Goal: Information Seeking & Learning: Find specific fact

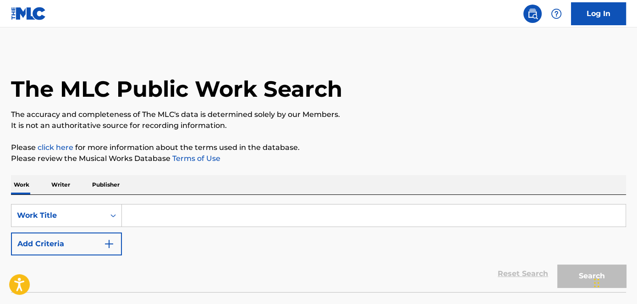
click at [175, 212] on input "Search Form" at bounding box center [373, 215] width 503 height 22
paste input "Love Somebody"
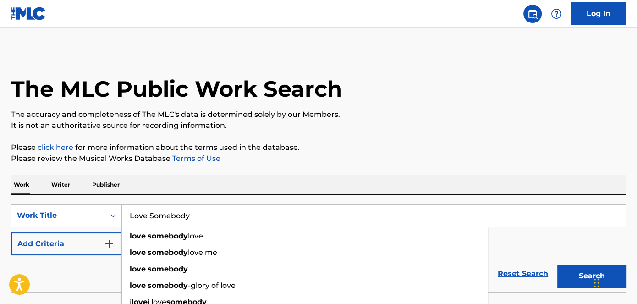
type input "Love Somebody"
click at [563, 275] on button "Search" at bounding box center [591, 275] width 69 height 23
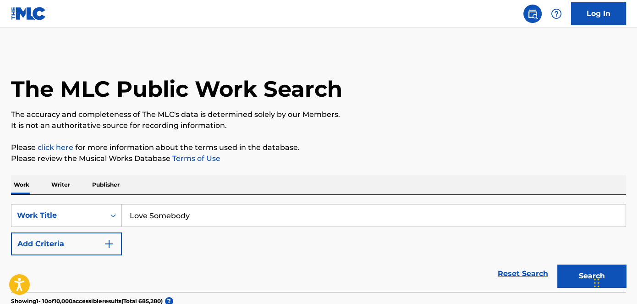
click at [76, 248] on button "Add Criteria" at bounding box center [66, 243] width 111 height 23
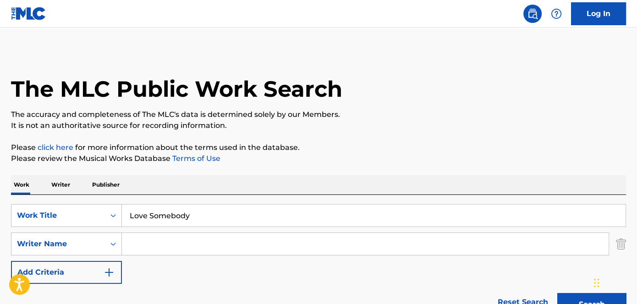
click at [123, 236] on input "Search Form" at bounding box center [365, 244] width 486 height 22
paste input "[PERSON_NAME]"
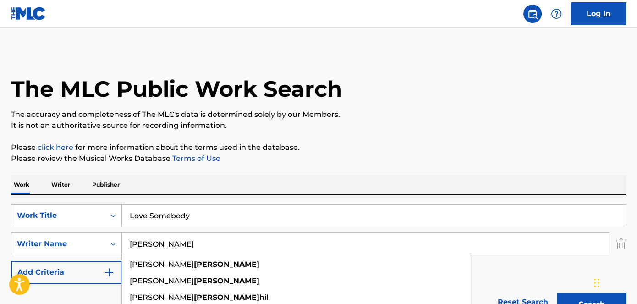
type input "[PERSON_NAME]"
click at [566, 293] on button "Search" at bounding box center [591, 304] width 69 height 23
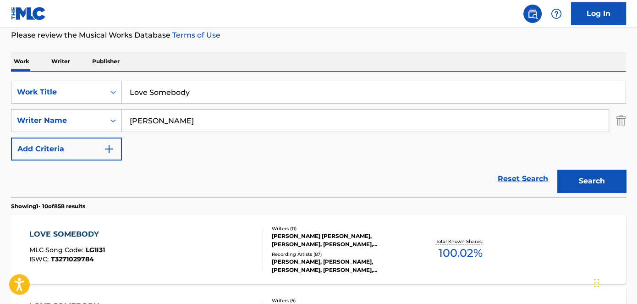
scroll to position [165, 0]
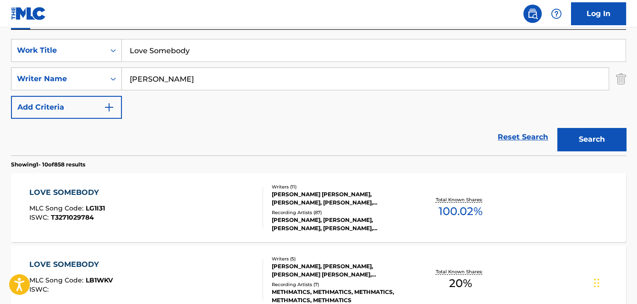
click at [349, 199] on div "[PERSON_NAME] [PERSON_NAME], [PERSON_NAME], [PERSON_NAME], [PERSON_NAME], [PERS…" at bounding box center [340, 198] width 137 height 16
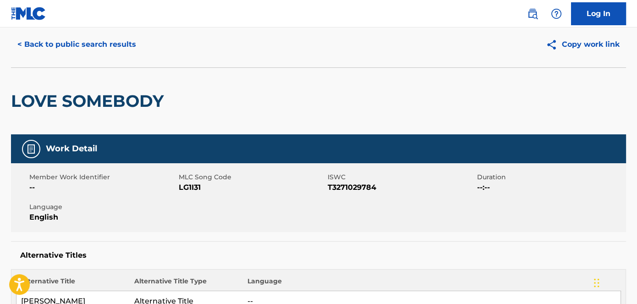
scroll to position [41, 0]
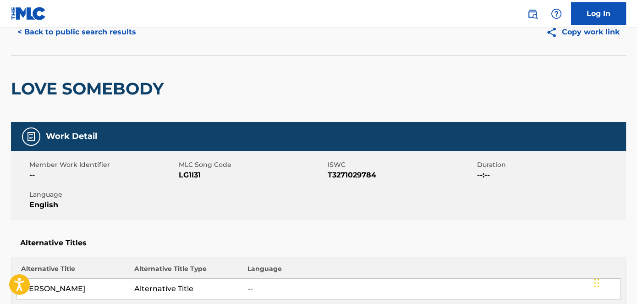
click at [189, 175] on span "LG1I31" at bounding box center [252, 174] width 147 height 11
copy span "LG1I31"
click at [354, 177] on span "T3271029784" at bounding box center [401, 174] width 147 height 11
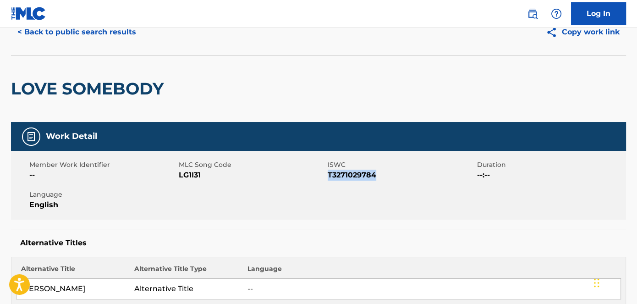
copy span "T3271029784"
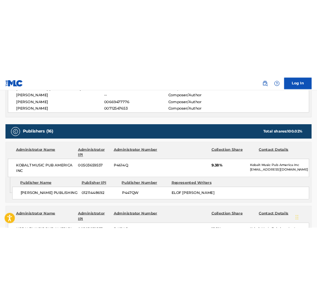
scroll to position [541, 0]
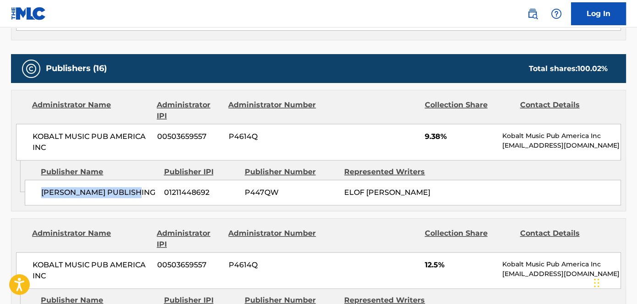
copy span "[PERSON_NAME] PUBLISHING"
drag, startPoint x: 138, startPoint y: 190, endPoint x: 41, endPoint y: 190, distance: 97.6
click at [41, 190] on span "[PERSON_NAME] PUBLISHING" at bounding box center [99, 192] width 116 height 11
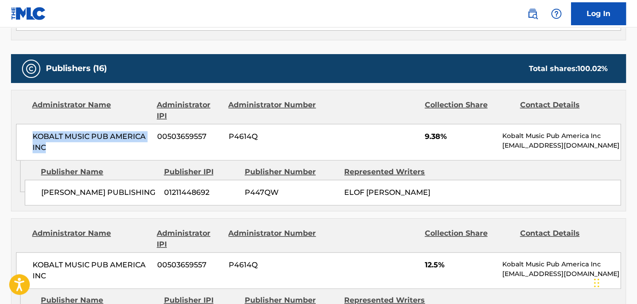
drag, startPoint x: 60, startPoint y: 146, endPoint x: 32, endPoint y: 134, distance: 29.8
click at [33, 134] on span "KOBALT MUSIC PUB AMERICA INC" at bounding box center [92, 142] width 118 height 22
copy span "KOBALT MUSIC PUB AMERICA INC"
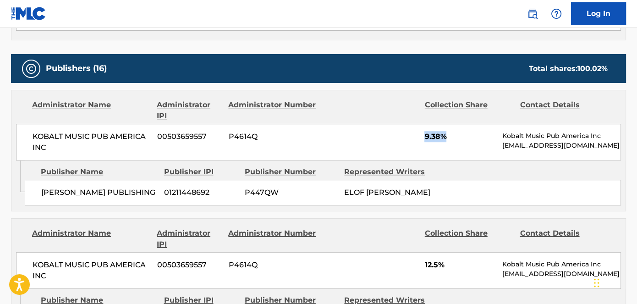
drag, startPoint x: 451, startPoint y: 128, endPoint x: 419, endPoint y: 130, distance: 31.6
click at [419, 130] on div "KOBALT MUSIC PUB AMERICA INC 00503659557 P4614Q 9.38% Kobalt Music Pub America …" at bounding box center [318, 142] width 605 height 37
copy span "9.38%"
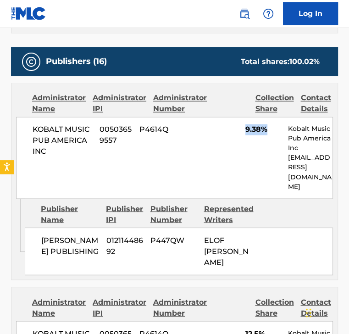
scroll to position [695, 0]
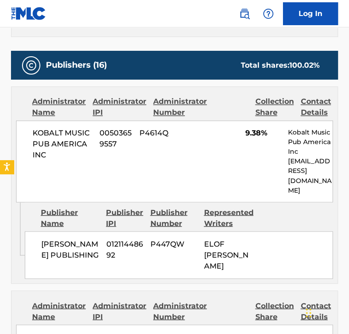
click at [131, 171] on div "KOBALT MUSIC PUB AMERICA INC 00503659557 P4614Q 9.38% Kobalt Music Pub America …" at bounding box center [174, 161] width 317 height 82
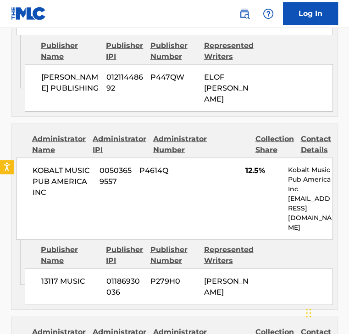
scroll to position [879, 0]
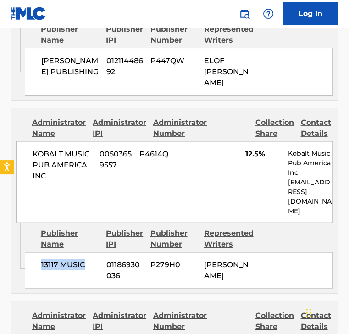
drag, startPoint x: 36, startPoint y: 244, endPoint x: 88, endPoint y: 244, distance: 51.8
click at [88, 252] on div "13117 MUSIC 01186930036 P279H0 [PERSON_NAME]" at bounding box center [179, 270] width 308 height 37
copy span "13117 MUSIC"
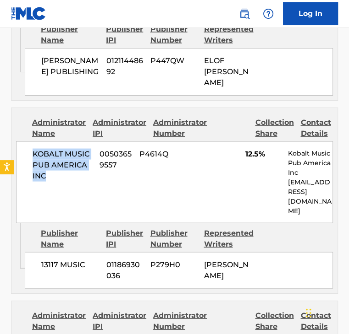
drag, startPoint x: 49, startPoint y: 164, endPoint x: 32, endPoint y: 140, distance: 28.9
click at [33, 149] on span "KOBALT MUSIC PUB AMERICA INC" at bounding box center [63, 165] width 60 height 33
copy span "KOBALT MUSIC PUB AMERICA INC"
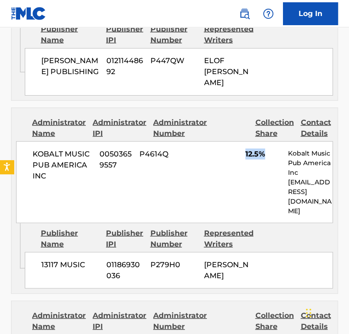
drag, startPoint x: 262, startPoint y: 142, endPoint x: 15, endPoint y: 107, distance: 249.8
click at [235, 142] on div "KOBALT MUSIC PUB AMERICA INC 00503659557 P4614Q 12.5% Kobalt Music Pub America …" at bounding box center [174, 183] width 317 height 82
copy span "12.5%"
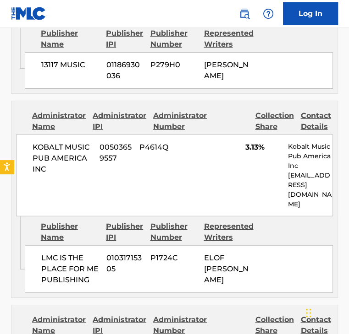
scroll to position [1108, 0]
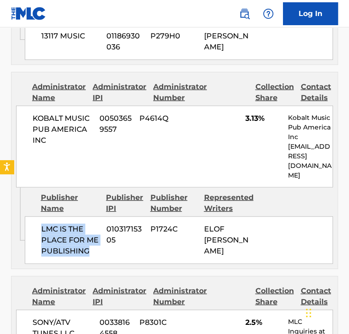
drag, startPoint x: 38, startPoint y: 208, endPoint x: 87, endPoint y: 231, distance: 54.5
click at [87, 231] on div "LMC IS THE PLACE FOR ME PUBLISHING 01031715305 P1724C ELOF [PERSON_NAME]" at bounding box center [179, 241] width 308 height 48
copy span "LMC IS THE PLACE FOR ME PUBLISHING"
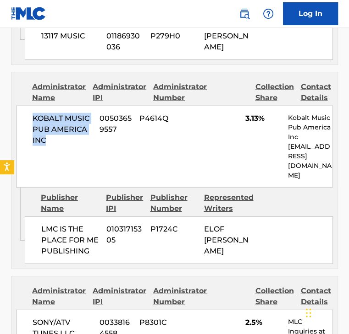
drag, startPoint x: 29, startPoint y: 110, endPoint x: 48, endPoint y: 131, distance: 27.2
click at [48, 131] on div "KOBALT MUSIC PUB AMERICA INC 00503659557 P4614Q 3.13% Kobalt Music Pub America …" at bounding box center [174, 147] width 317 height 82
copy span "KOBALT MUSIC PUB AMERICA INC"
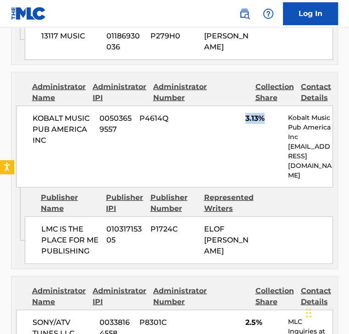
drag, startPoint x: 242, startPoint y: 104, endPoint x: 266, endPoint y: 106, distance: 23.9
click at [266, 106] on div "KOBALT MUSIC PUB AMERICA INC 00503659557 P4614Q 3.13% Kobalt Music Pub America …" at bounding box center [174, 147] width 317 height 82
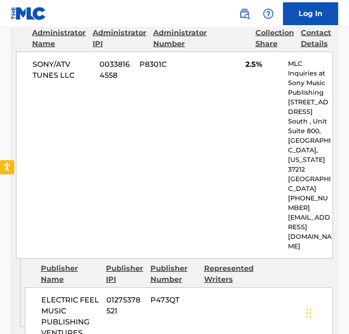
scroll to position [1382, 0]
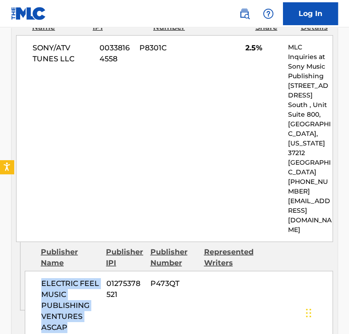
drag, startPoint x: 54, startPoint y: 218, endPoint x: 81, endPoint y: 255, distance: 46.3
click at [81, 271] on div "ELECTRIC FEEL MUSIC PUBLISHING VENTURES ASCAP 01275378521 P473QT" at bounding box center [179, 306] width 308 height 70
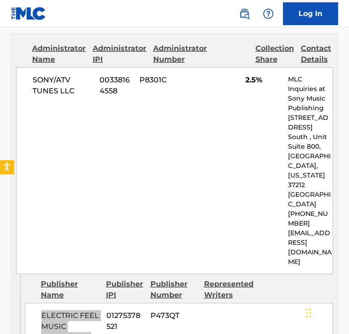
scroll to position [1337, 0]
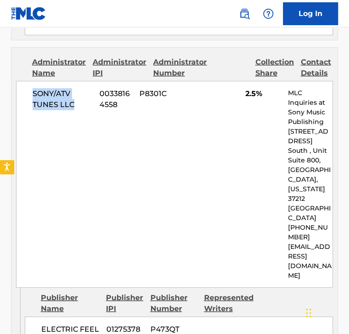
drag, startPoint x: 28, startPoint y: 74, endPoint x: 75, endPoint y: 86, distance: 48.3
click at [75, 86] on div "SONY/ATV TUNES LLC 00338164558 P8301C 2.5% MLC Inquiries at Sony Music Publishi…" at bounding box center [174, 184] width 317 height 207
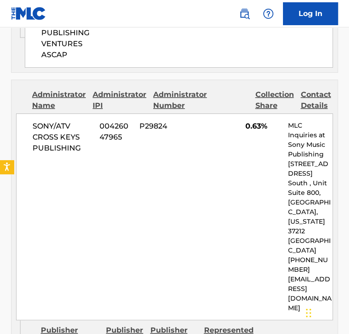
scroll to position [1657, 0]
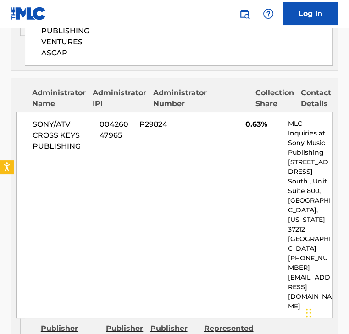
drag, startPoint x: 42, startPoint y: 240, endPoint x: 74, endPoint y: 262, distance: 38.4
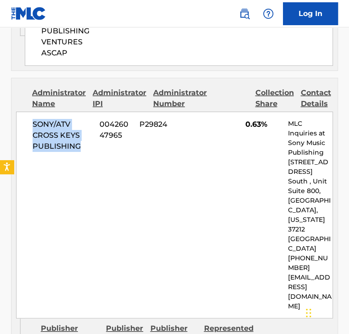
drag, startPoint x: 33, startPoint y: 57, endPoint x: 79, endPoint y: 83, distance: 53.1
click at [79, 112] on div "SONY/ATV CROSS KEYS PUBLISHING 00426047965 P29824 0.63% MLC Inquiries at Sony M…" at bounding box center [174, 215] width 317 height 207
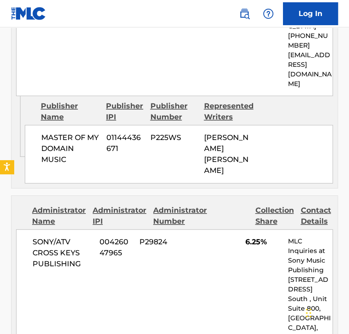
scroll to position [1932, 0]
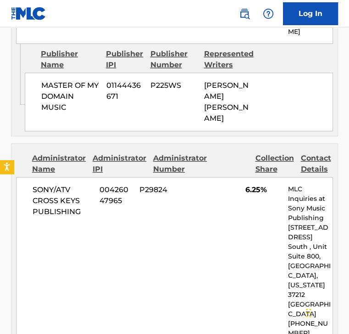
drag, startPoint x: 33, startPoint y: 246, endPoint x: 106, endPoint y: 247, distance: 73.3
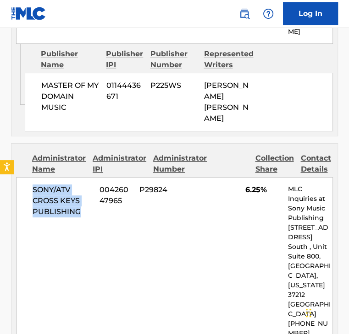
drag, startPoint x: 31, startPoint y: 60, endPoint x: 82, endPoint y: 90, distance: 59.3
click at [82, 177] on div "SONY/ATV CROSS KEYS PUBLISHING 00426047965 P29824 6.25% MLC Inquiries at Sony M…" at bounding box center [174, 280] width 317 height 207
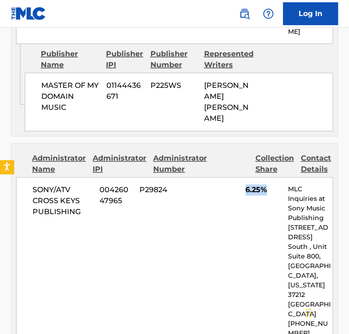
drag, startPoint x: 245, startPoint y: 55, endPoint x: 267, endPoint y: 63, distance: 23.2
click at [267, 185] on span "6.25%" at bounding box center [263, 190] width 36 height 11
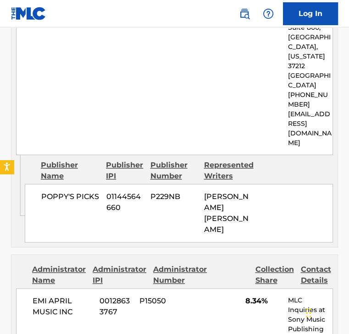
scroll to position [2207, 0]
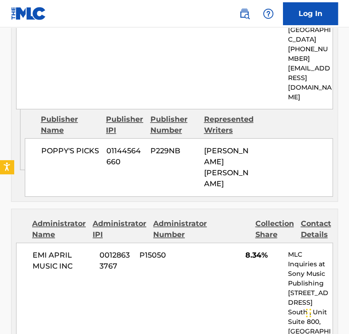
drag, startPoint x: 38, startPoint y: 253, endPoint x: 74, endPoint y: 264, distance: 36.9
drag, startPoint x: 26, startPoint y: 64, endPoint x: 75, endPoint y: 77, distance: 50.8
drag, startPoint x: 241, startPoint y: 72, endPoint x: 268, endPoint y: 71, distance: 26.6
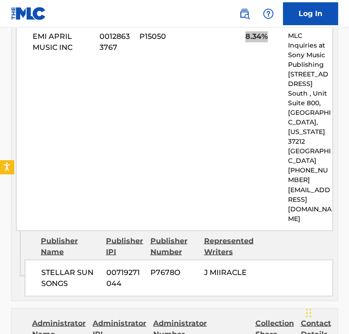
scroll to position [2482, 0]
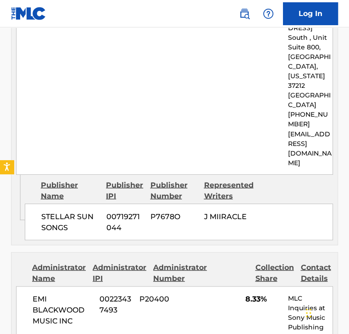
drag, startPoint x: 38, startPoint y: 251, endPoint x: 60, endPoint y: 275, distance: 32.4
drag, startPoint x: 29, startPoint y: 63, endPoint x: 79, endPoint y: 85, distance: 54.8
drag, startPoint x: 243, startPoint y: 61, endPoint x: 268, endPoint y: 61, distance: 25.2
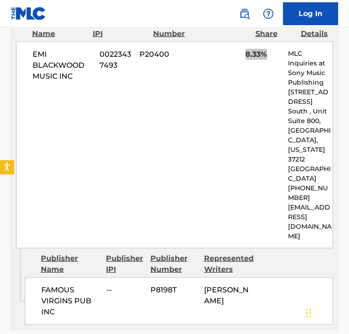
scroll to position [2711, 0]
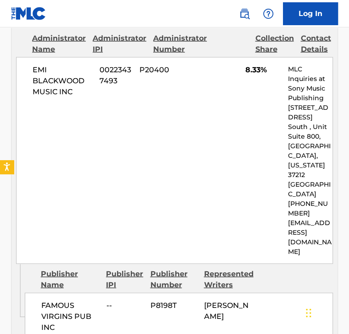
drag, startPoint x: 29, startPoint y: 111, endPoint x: 82, endPoint y: 131, distance: 56.6
drag, startPoint x: 240, startPoint y: 113, endPoint x: 274, endPoint y: 113, distance: 34.4
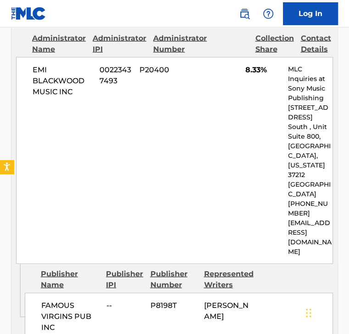
drag, startPoint x: 246, startPoint y: 115, endPoint x: 268, endPoint y: 114, distance: 22.4
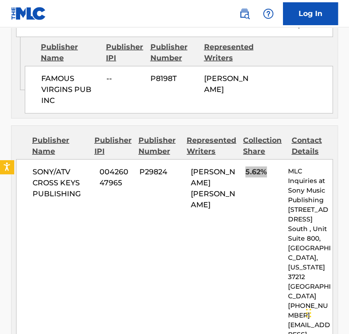
scroll to position [2940, 0]
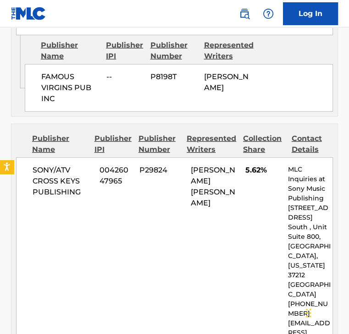
drag, startPoint x: 29, startPoint y: 93, endPoint x: 86, endPoint y: 104, distance: 58.0
drag, startPoint x: 235, startPoint y: 90, endPoint x: 266, endPoint y: 92, distance: 30.3
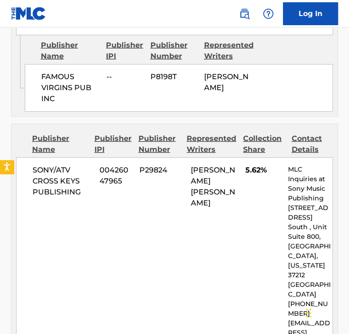
drag, startPoint x: 262, startPoint y: 92, endPoint x: 246, endPoint y: 92, distance: 16.0
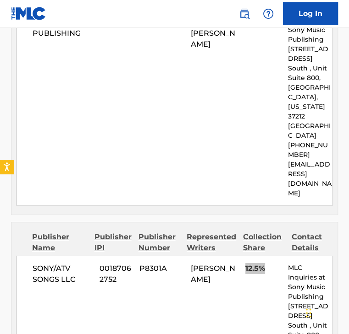
scroll to position [3123, 0]
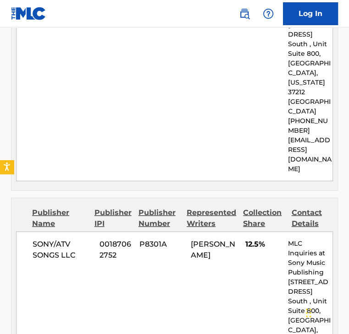
drag, startPoint x: 38, startPoint y: 193, endPoint x: 80, endPoint y: 201, distance: 42.3
drag, startPoint x: 27, startPoint y: 120, endPoint x: 74, endPoint y: 133, distance: 48.0
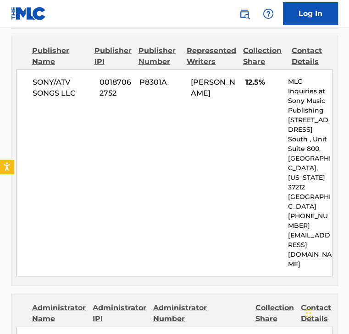
scroll to position [3306, 0]
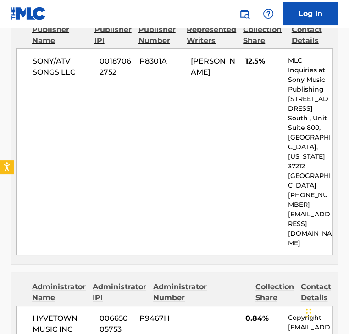
drag, startPoint x: 41, startPoint y: 195, endPoint x: 70, endPoint y: 213, distance: 33.8
drag, startPoint x: 39, startPoint y: 106, endPoint x: 61, endPoint y: 126, distance: 30.1
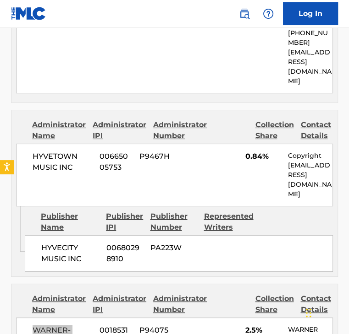
scroll to position [3535, 0]
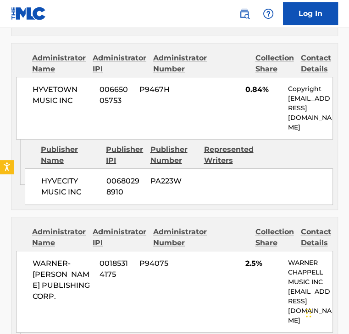
drag, startPoint x: 49, startPoint y: 156, endPoint x: 95, endPoint y: 172, distance: 48.5
drag, startPoint x: 29, startPoint y: 55, endPoint x: 60, endPoint y: 90, distance: 47.4
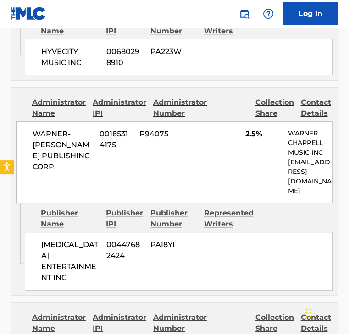
scroll to position [3673, 0]
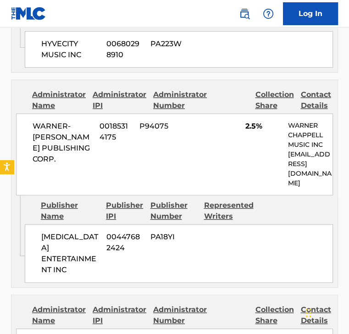
drag, startPoint x: 36, startPoint y: 211, endPoint x: 92, endPoint y: 226, distance: 58.0
drag, startPoint x: 29, startPoint y: 117, endPoint x: 60, endPoint y: 145, distance: 41.5
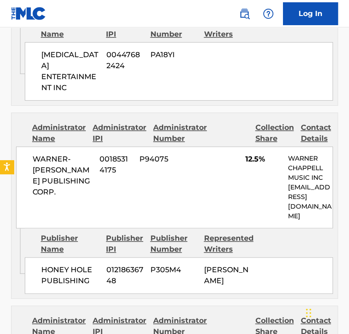
scroll to position [3856, 0]
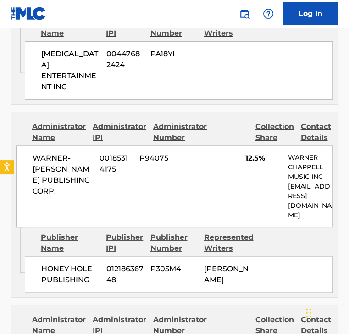
drag, startPoint x: 38, startPoint y: 207, endPoint x: 75, endPoint y: 228, distance: 42.0
drag, startPoint x: 27, startPoint y: 114, endPoint x: 67, endPoint y: 142, distance: 49.3
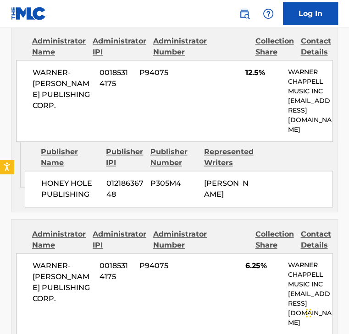
scroll to position [4039, 0]
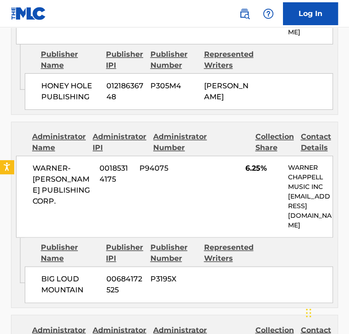
drag, startPoint x: 34, startPoint y: 111, endPoint x: 74, endPoint y: 142, distance: 50.0
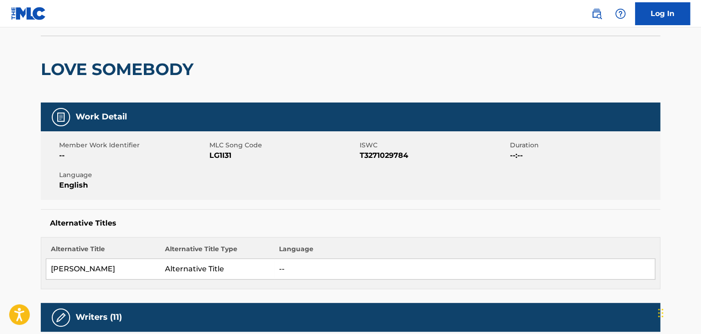
scroll to position [0, 0]
